Goal: Information Seeking & Learning: Find specific fact

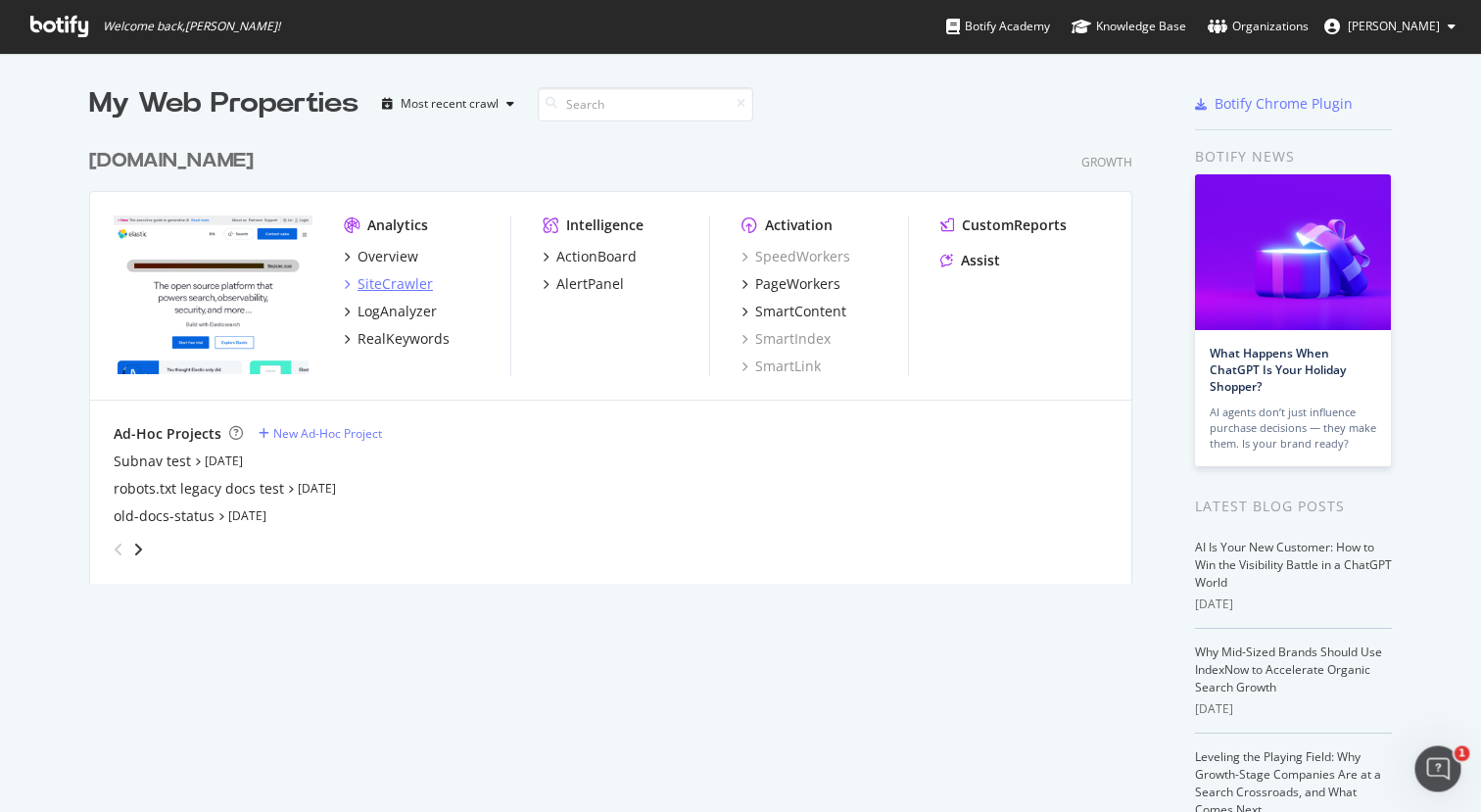
click at [399, 285] on div "SiteCrawler" at bounding box center [395, 284] width 75 height 20
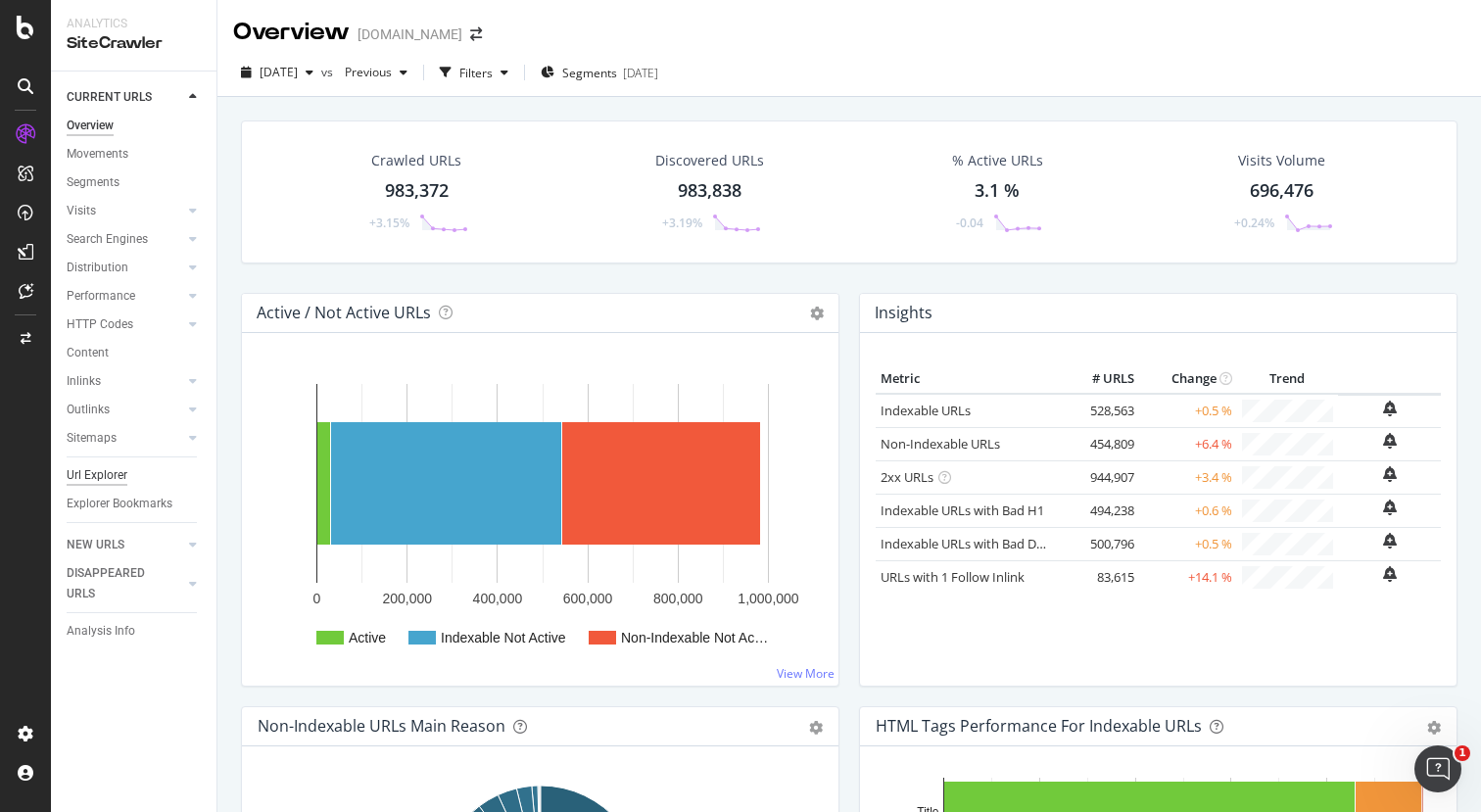
click at [103, 475] on div "Url Explorer" at bounding box center [96, 475] width 61 height 21
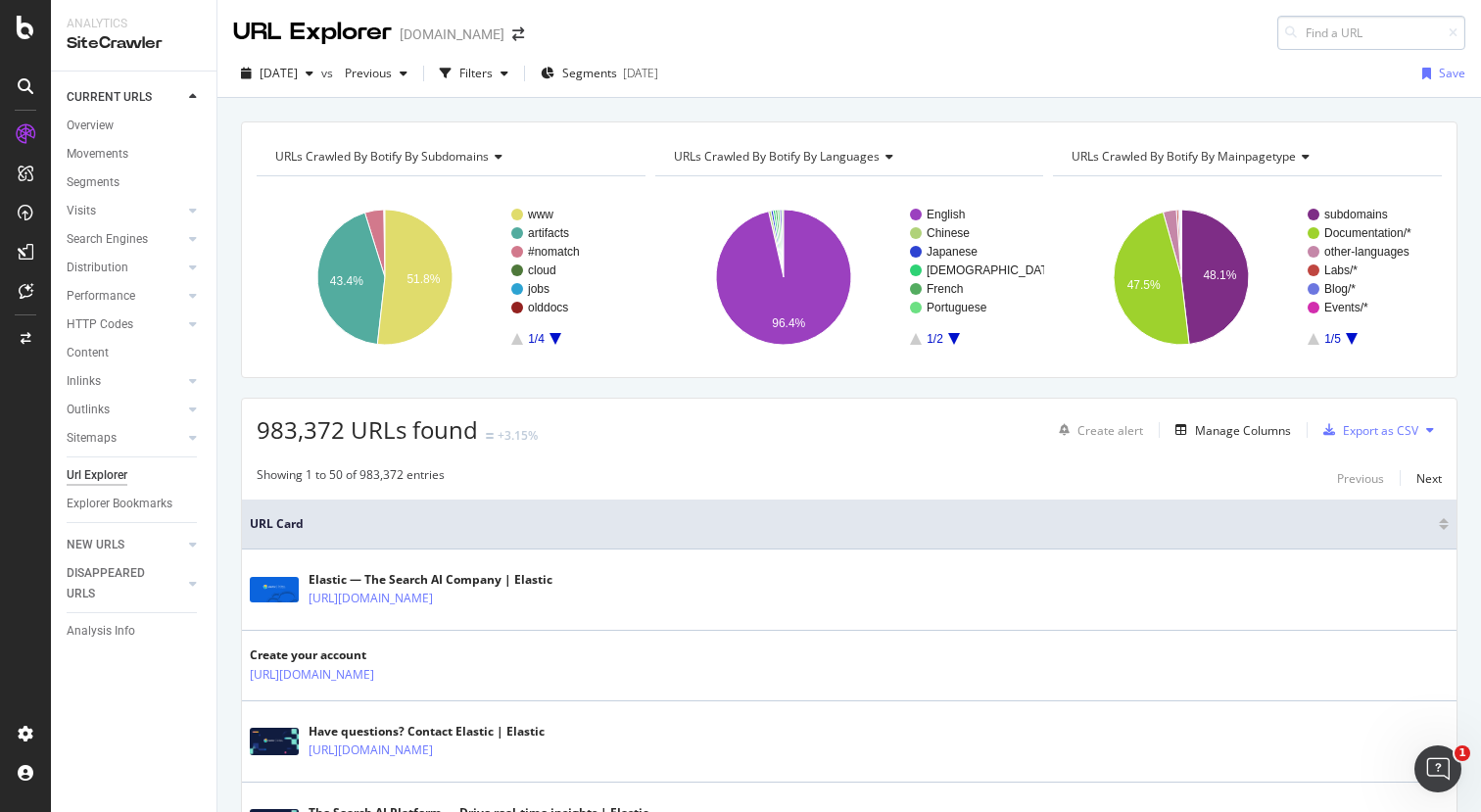
click at [1340, 40] on input at bounding box center [1370, 33] width 188 height 35
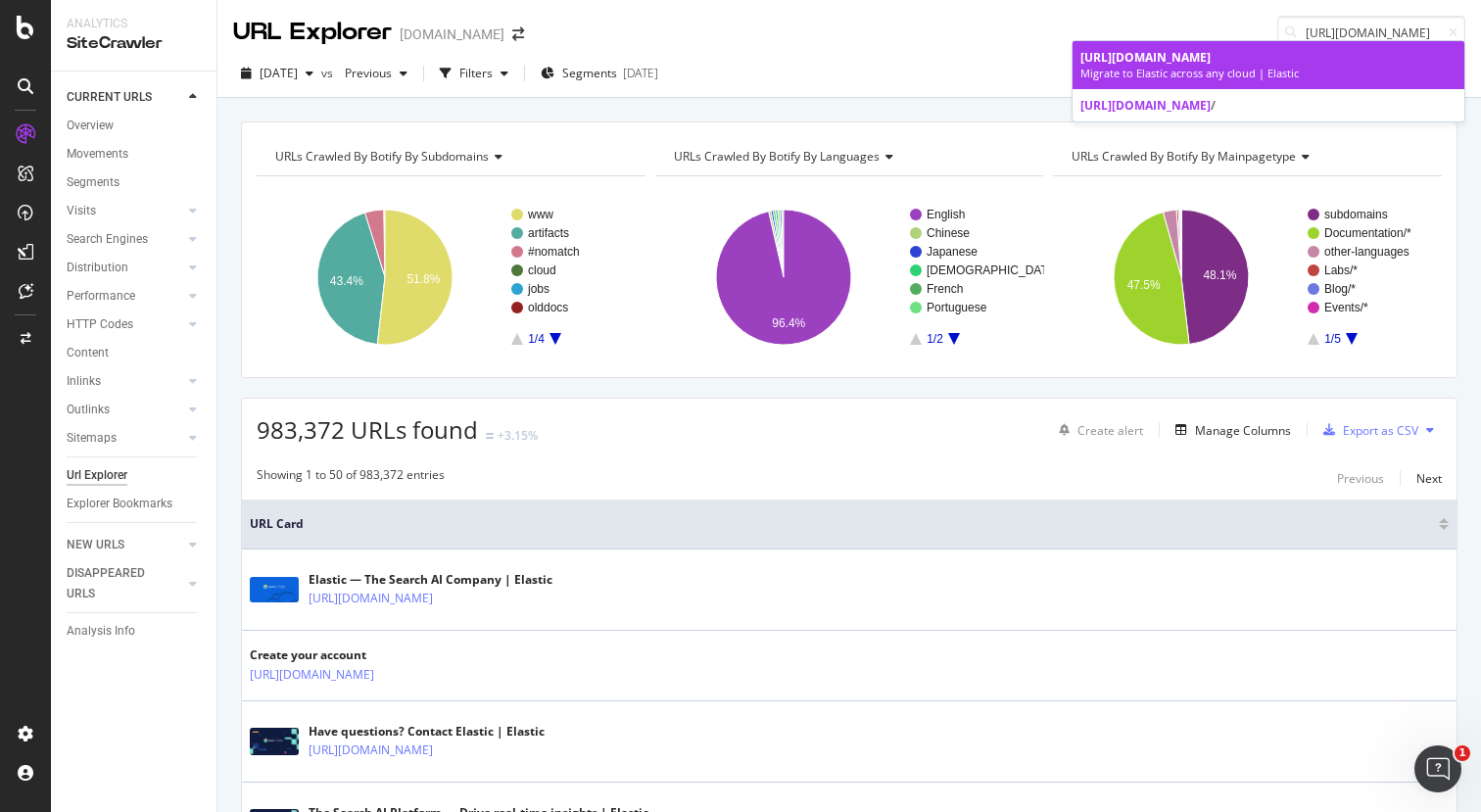
type input "[URL][DOMAIN_NAME]"
click at [1210, 58] on span "[URL][DOMAIN_NAME]" at bounding box center [1144, 57] width 130 height 17
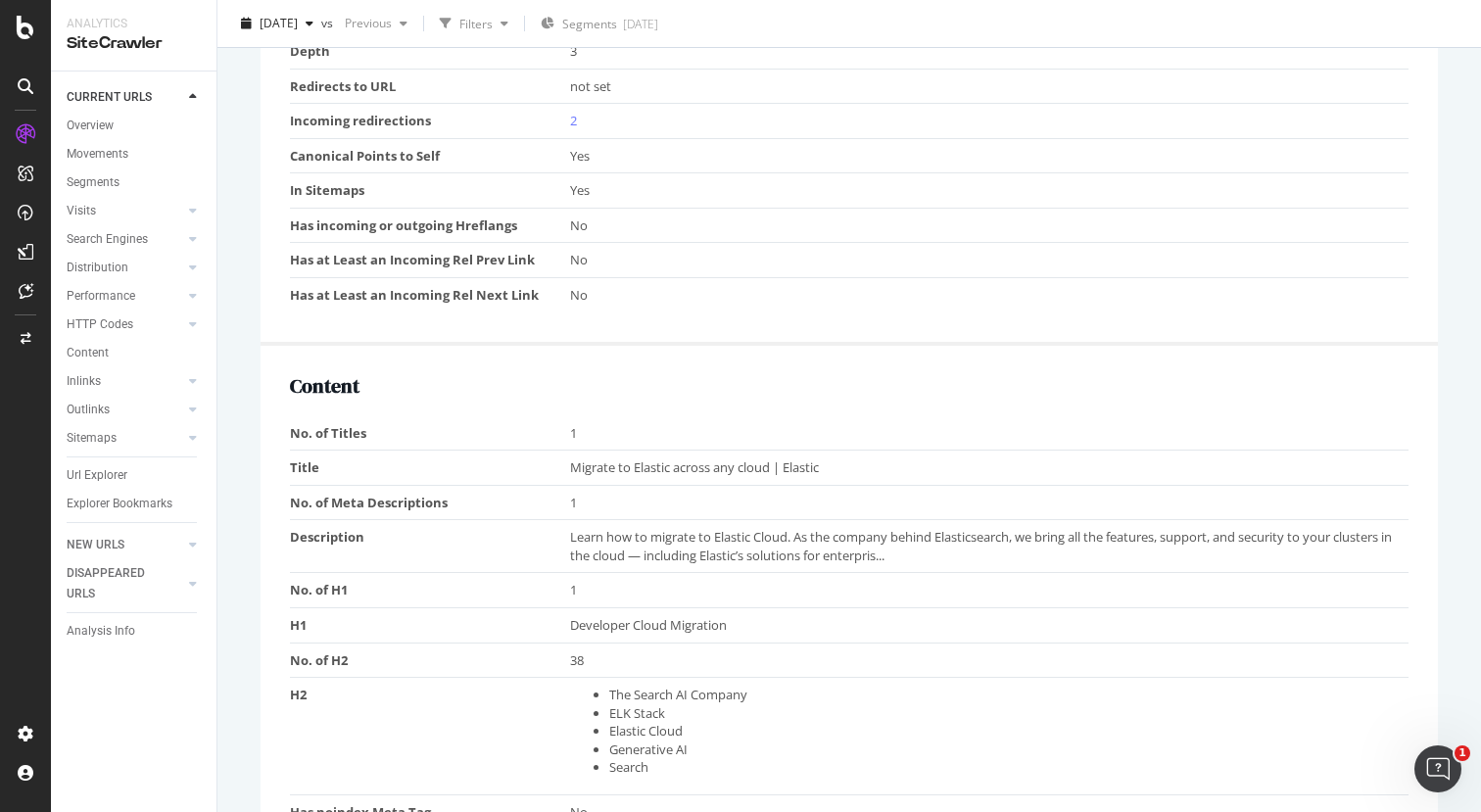
scroll to position [1190, 0]
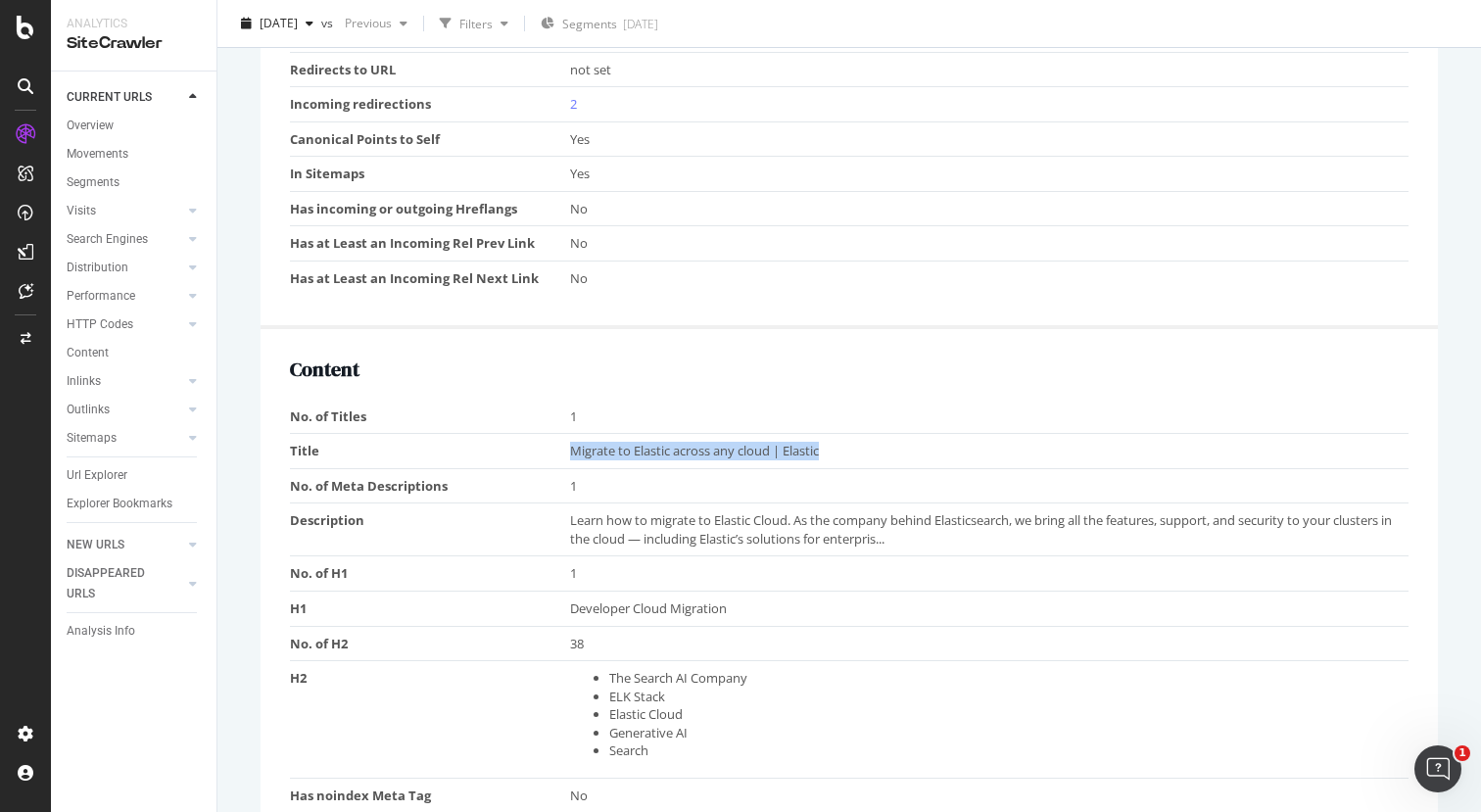
drag, startPoint x: 832, startPoint y: 411, endPoint x: 556, endPoint y: 412, distance: 276.0
click at [556, 434] on tr "Title Migrate to Elastic across any cloud | Elastic" at bounding box center [849, 452] width 1119 height 36
copy tr "Migrate to Elastic across any cloud | Elastic"
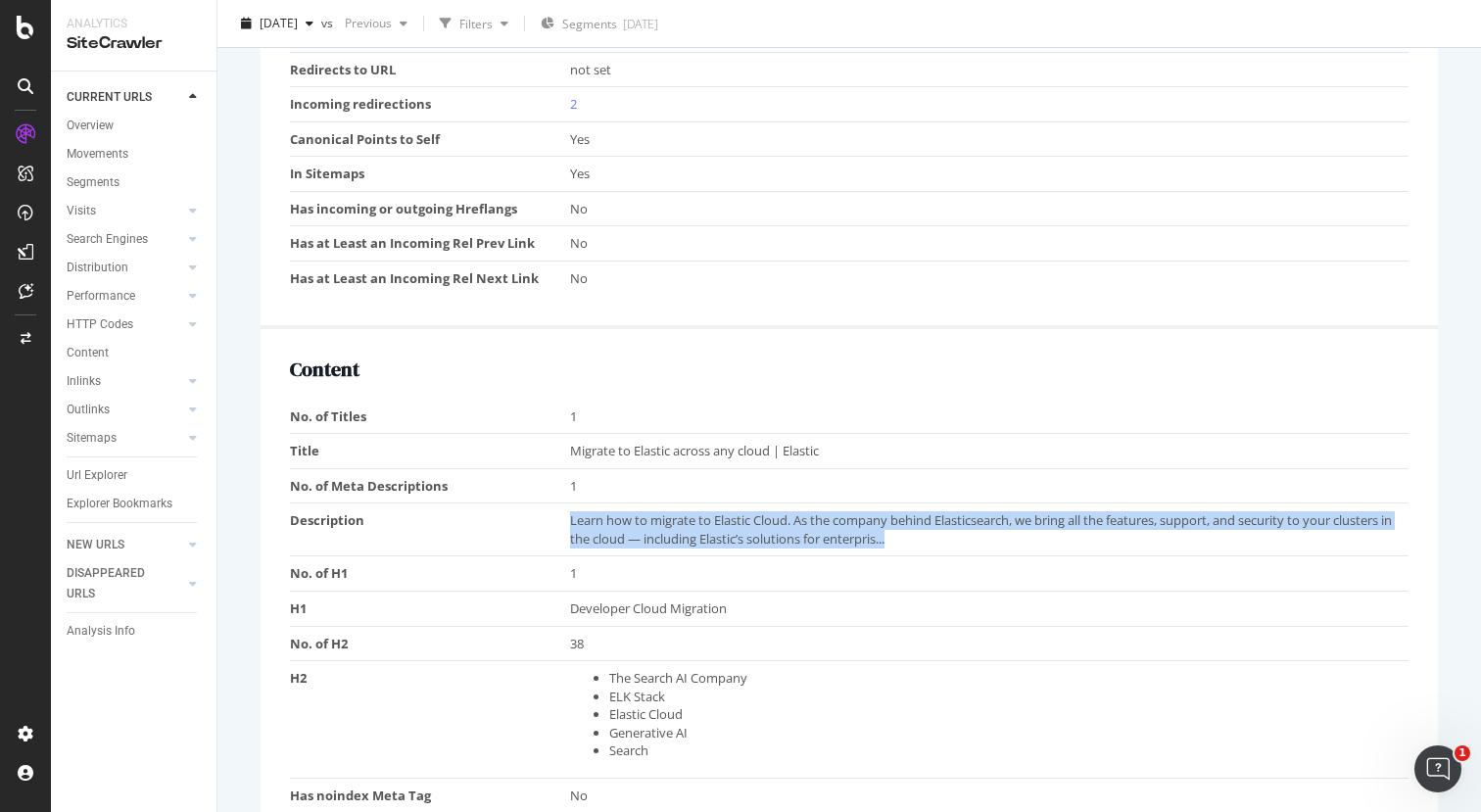
drag, startPoint x: 915, startPoint y: 506, endPoint x: 567, endPoint y: 483, distance: 348.8
click at [567, 503] on tr "Description Learn how to migrate to Elastic Cloud. As the company behind Elasti…" at bounding box center [849, 529] width 1119 height 53
copy tr "Learn how to migrate to Elastic Cloud. As the company behind Elasticsearch, we …"
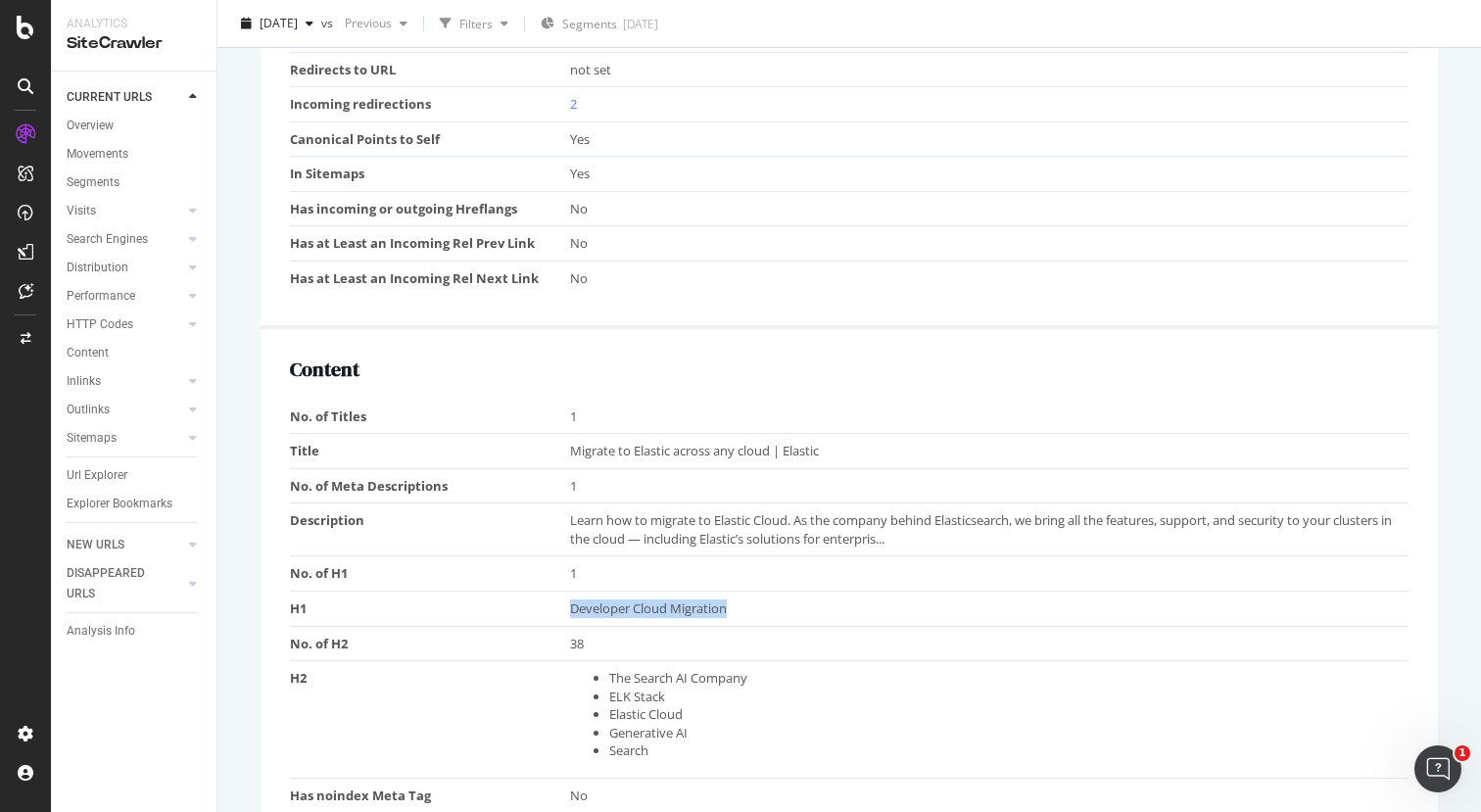
drag, startPoint x: 739, startPoint y: 576, endPoint x: 564, endPoint y: 571, distance: 175.1
click at [564, 591] on tr "H1 Developer Cloud Migration" at bounding box center [849, 609] width 1119 height 36
copy tr "Developer Cloud Migration"
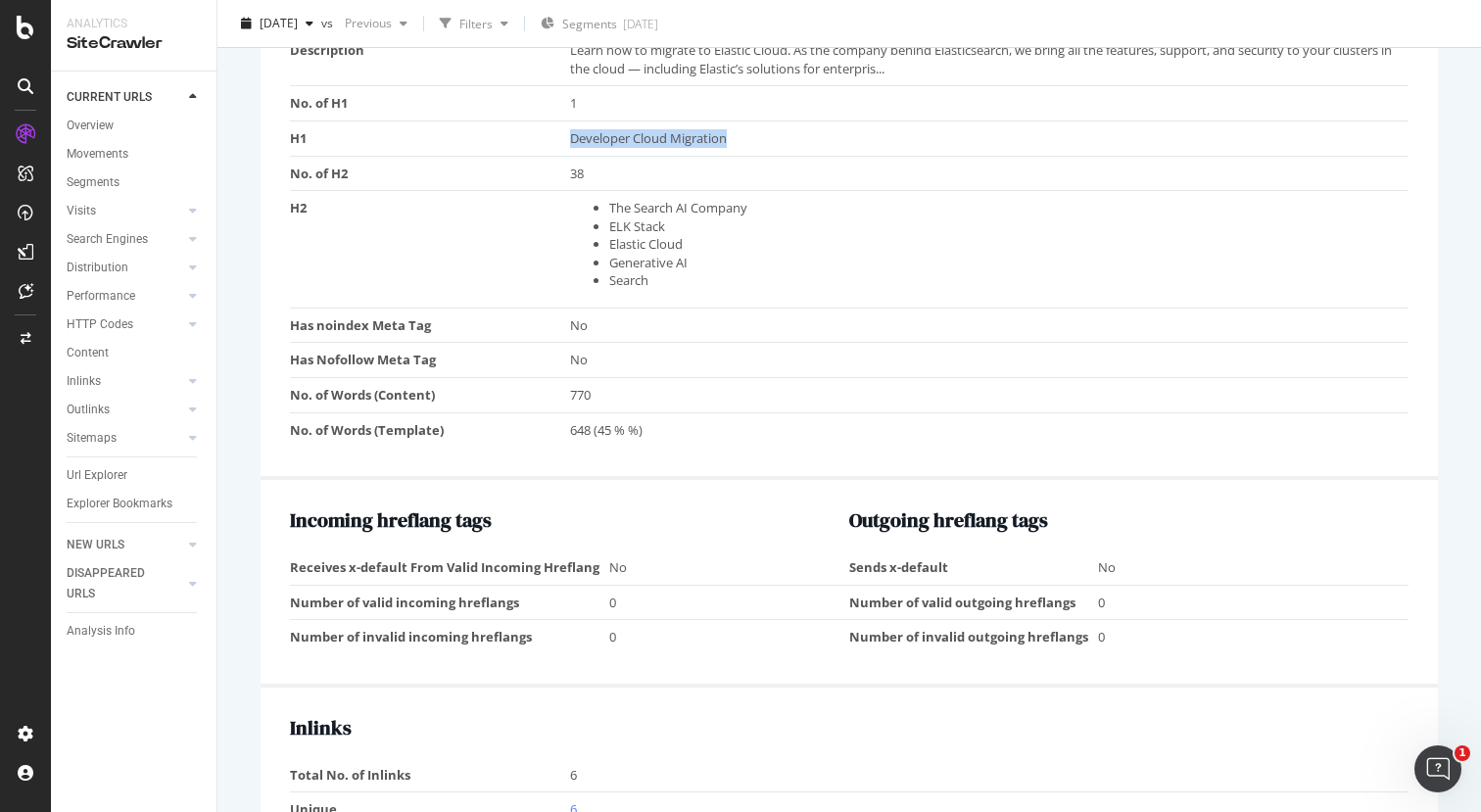
scroll to position [1659, 0]
click at [729, 200] on li "The Search AI Company" at bounding box center [1005, 208] width 790 height 19
drag, startPoint x: 746, startPoint y: 176, endPoint x: 601, endPoint y: 180, distance: 145.1
click at [609, 200] on li "The Search AI Company" at bounding box center [1005, 208] width 790 height 19
copy li "The Search AI Company"
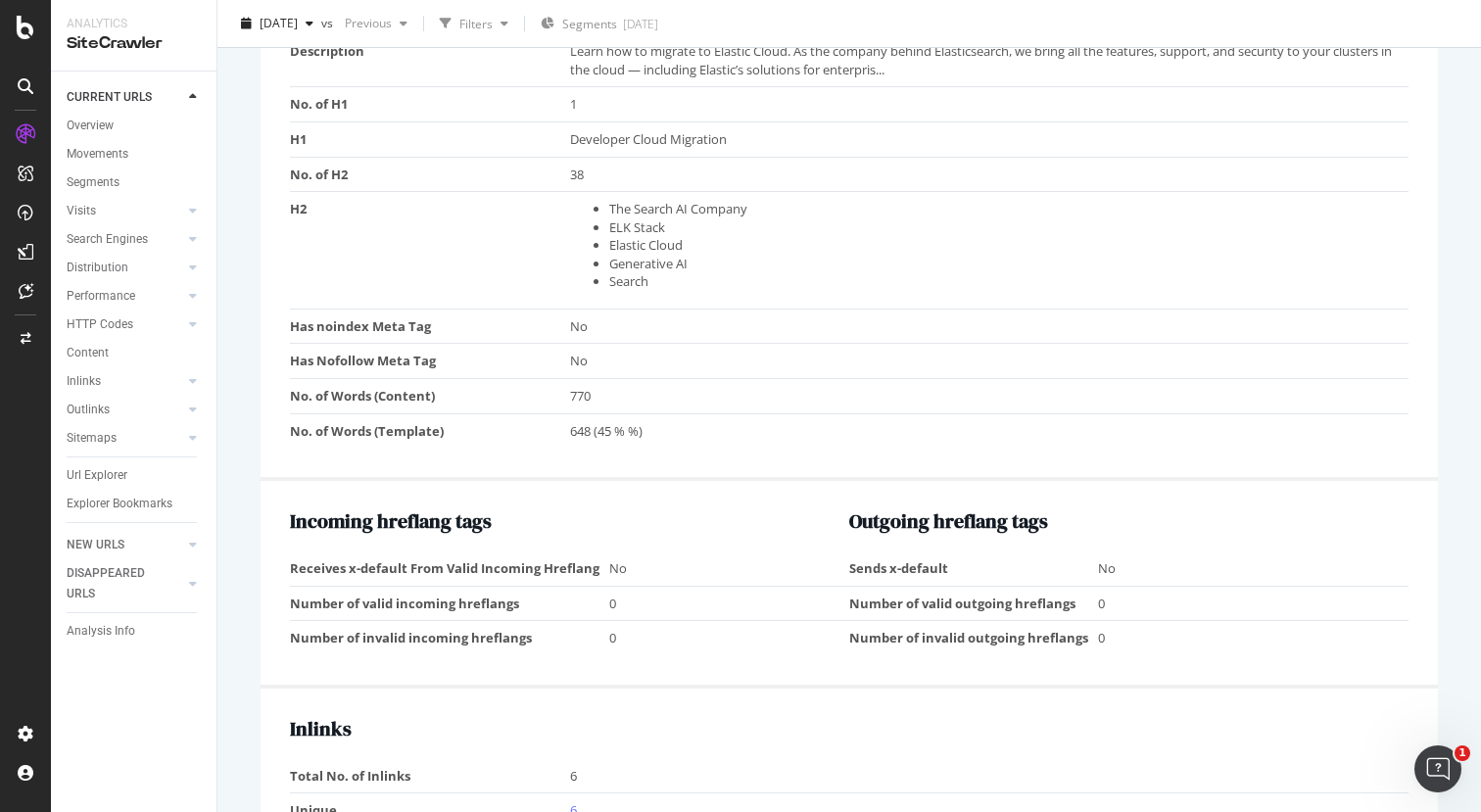
click at [783, 264] on td "The Search AI Company ELK Stack Elastic Cloud Generative AI Search" at bounding box center [989, 250] width 839 height 117
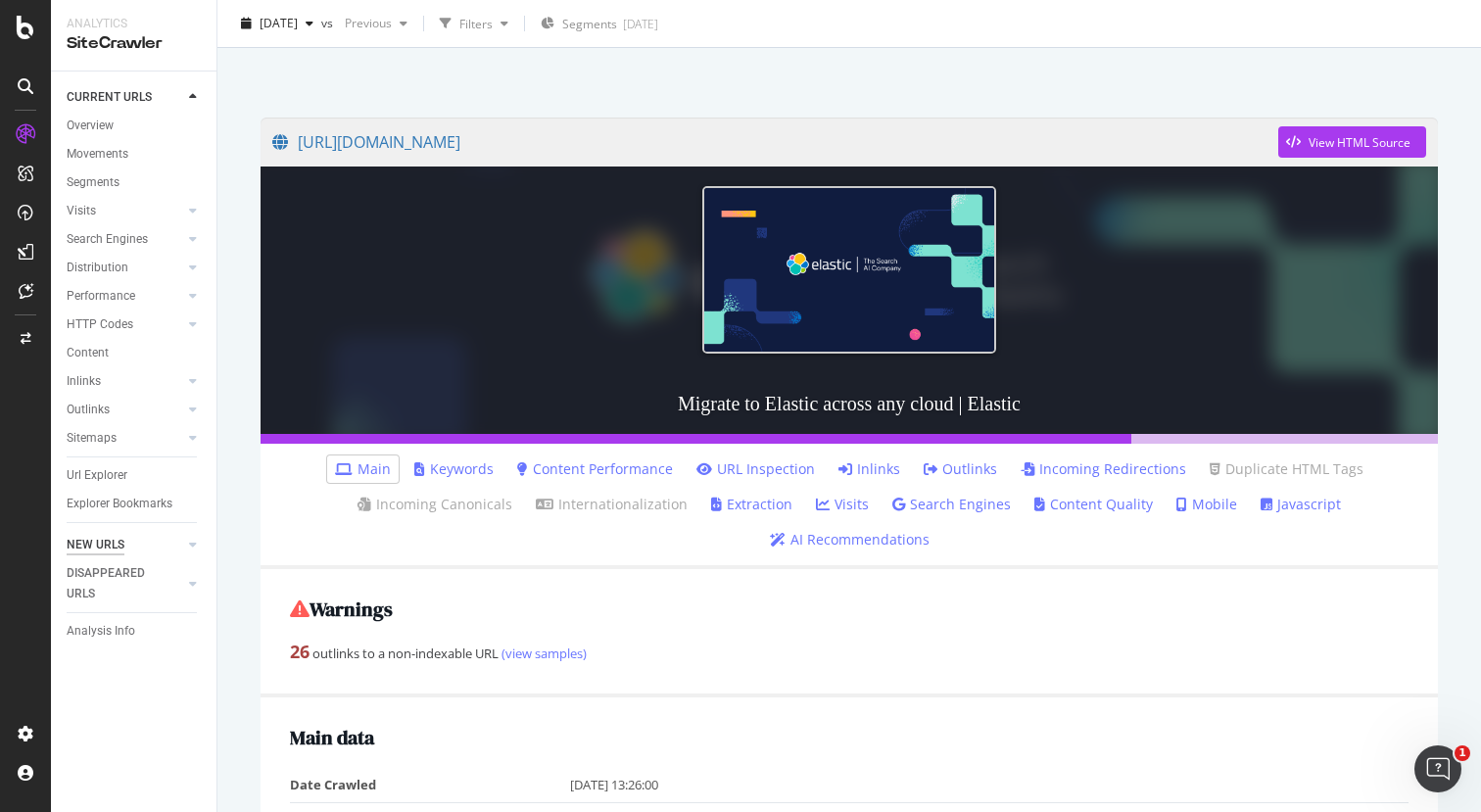
scroll to position [0, 0]
